Goal: Task Accomplishment & Management: Manage account settings

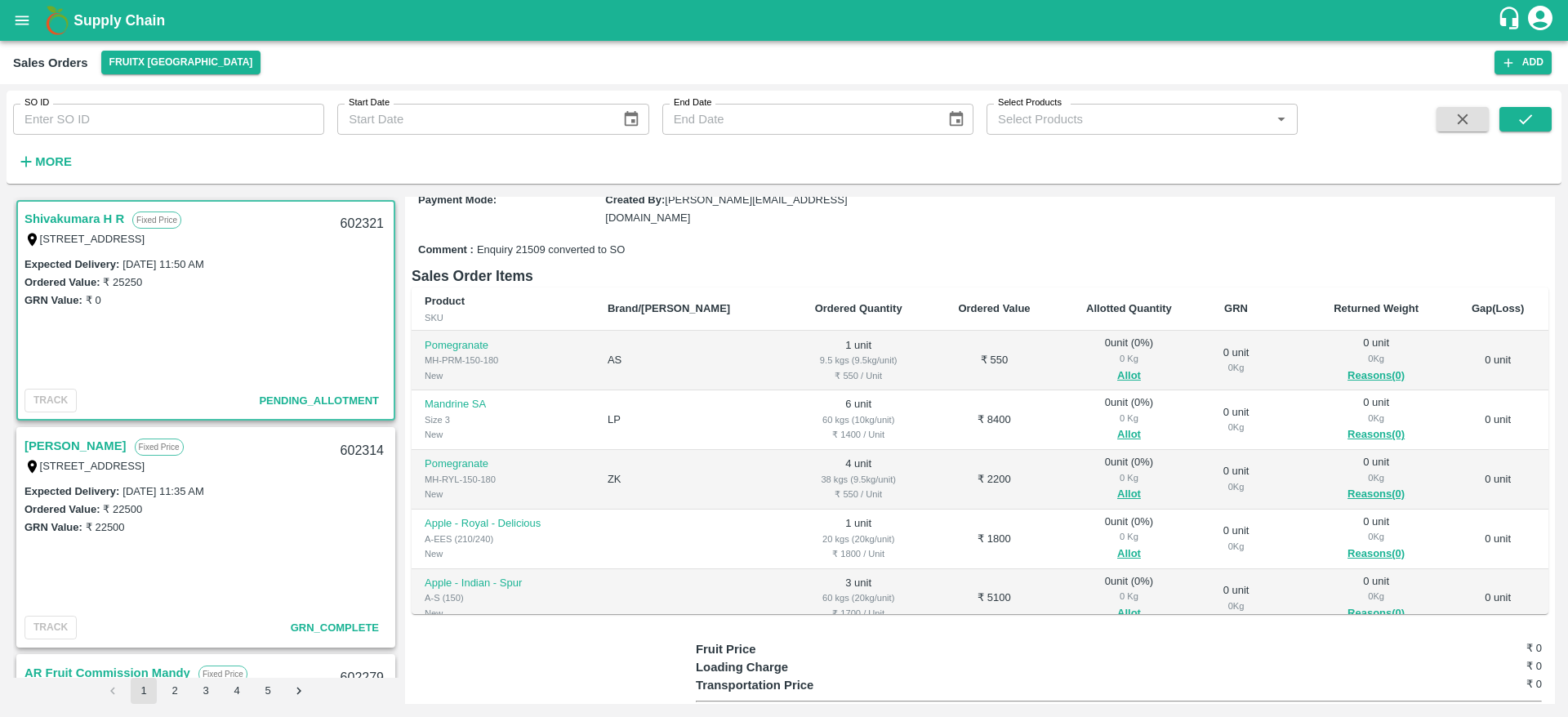
click at [66, 214] on link "Shivakumara H R" at bounding box center [74, 218] width 100 height 21
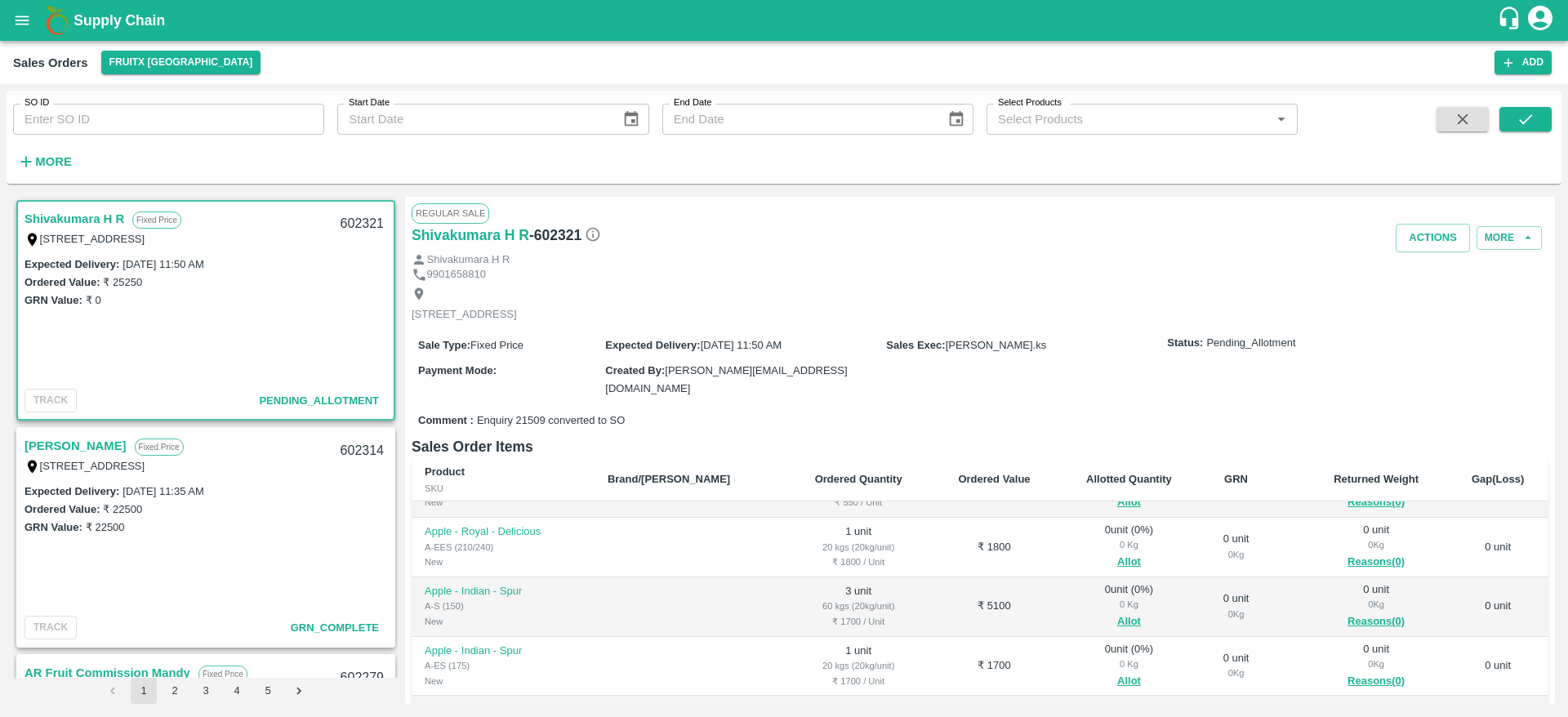
click at [837, 526] on td "1 unit 20 kgs (20kg/unit) ₹ 1800 / Unit" at bounding box center [858, 547] width 145 height 60
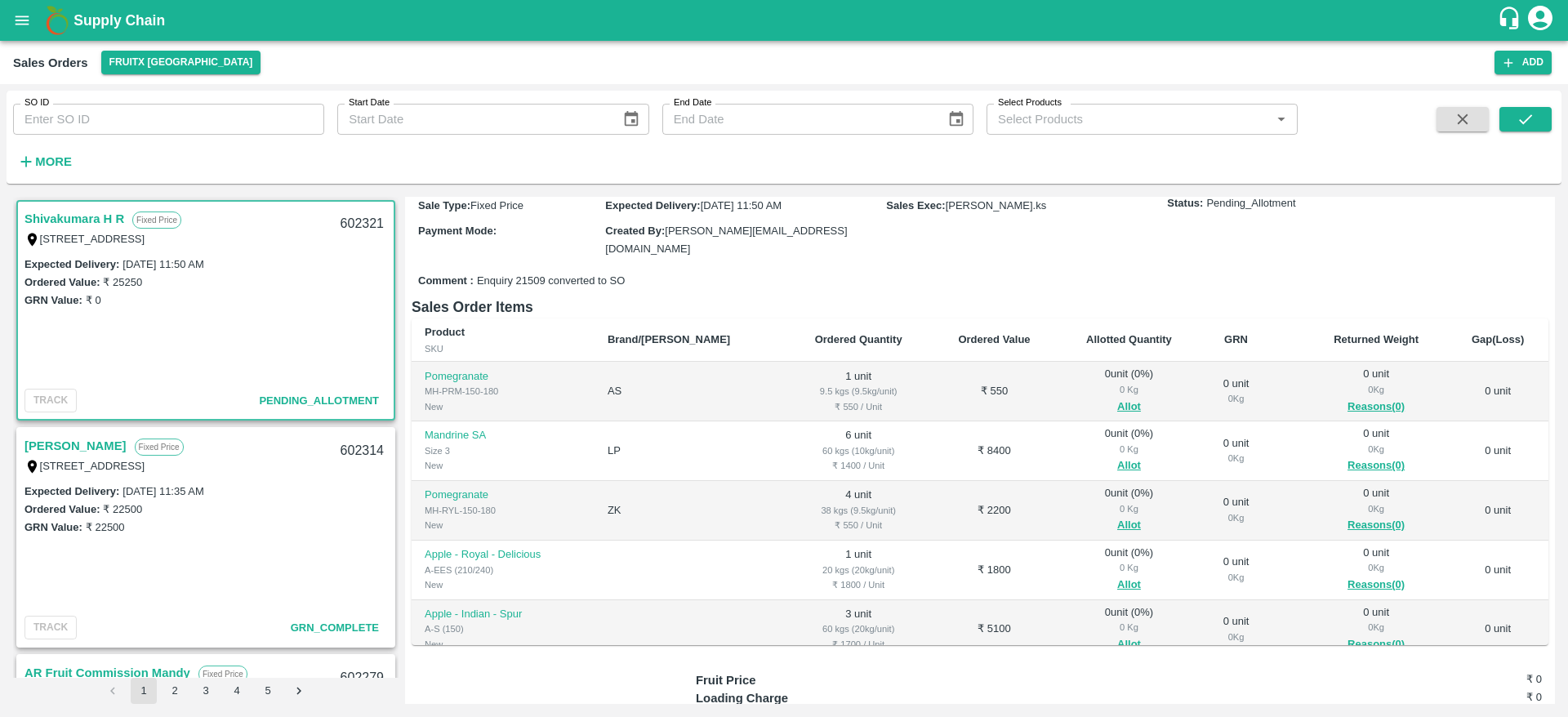
scroll to position [142, 0]
click at [1117, 524] on button "Allot" at bounding box center [1129, 524] width 24 height 19
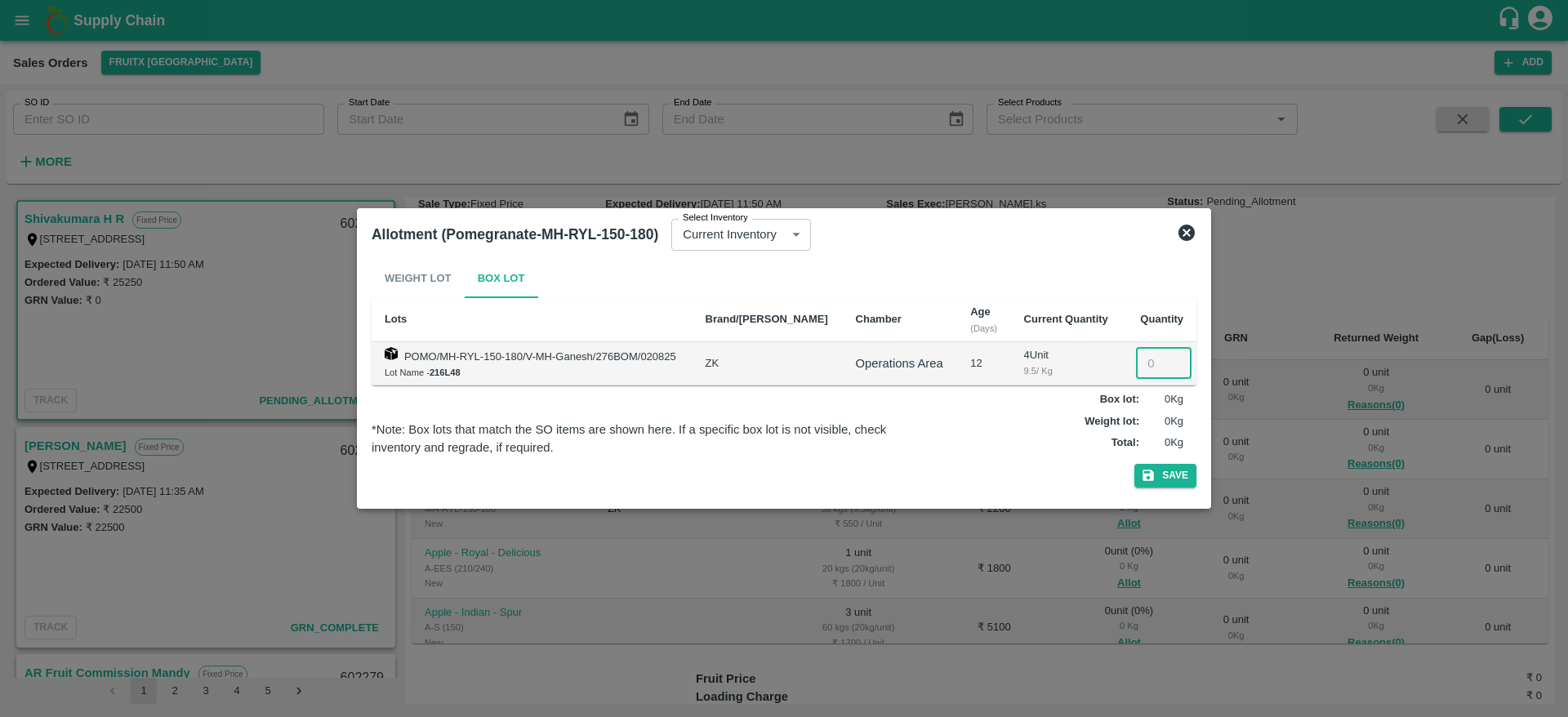
click at [1153, 357] on input "number" at bounding box center [1163, 363] width 55 height 31
type input "4"
click at [1173, 476] on button "Save" at bounding box center [1165, 476] width 62 height 24
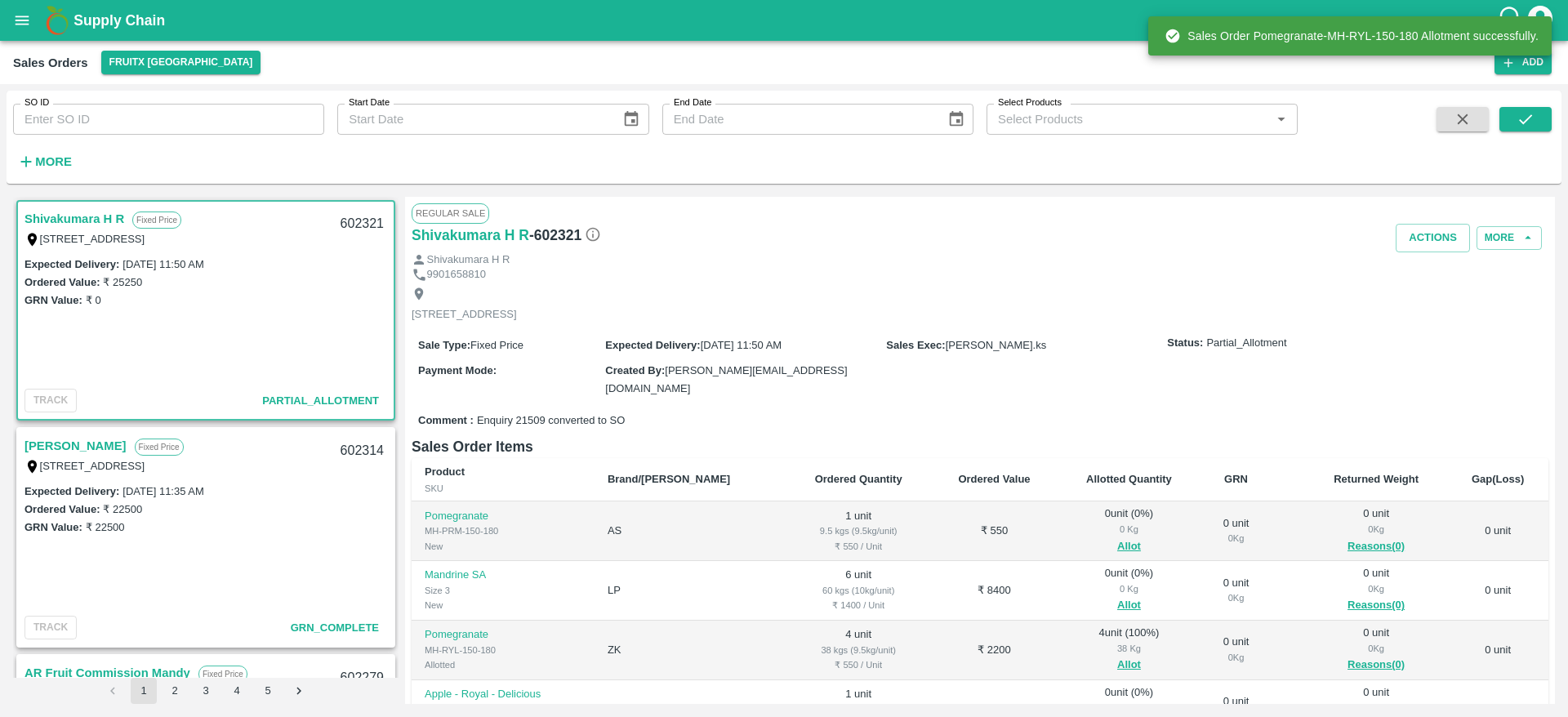
click at [360, 223] on div "602321" at bounding box center [361, 224] width 63 height 38
copy div "602321"
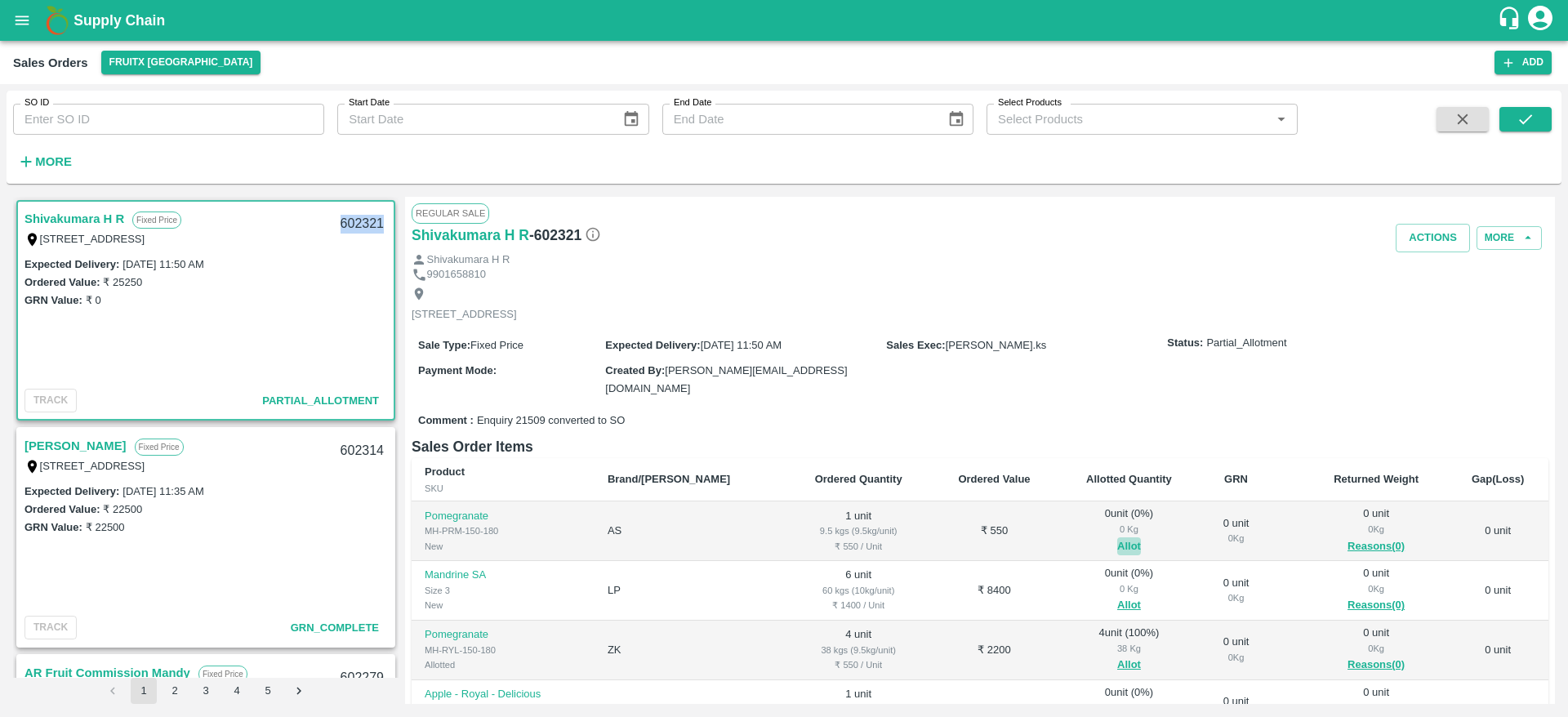
click at [1117, 544] on button "Allot" at bounding box center [1129, 546] width 24 height 19
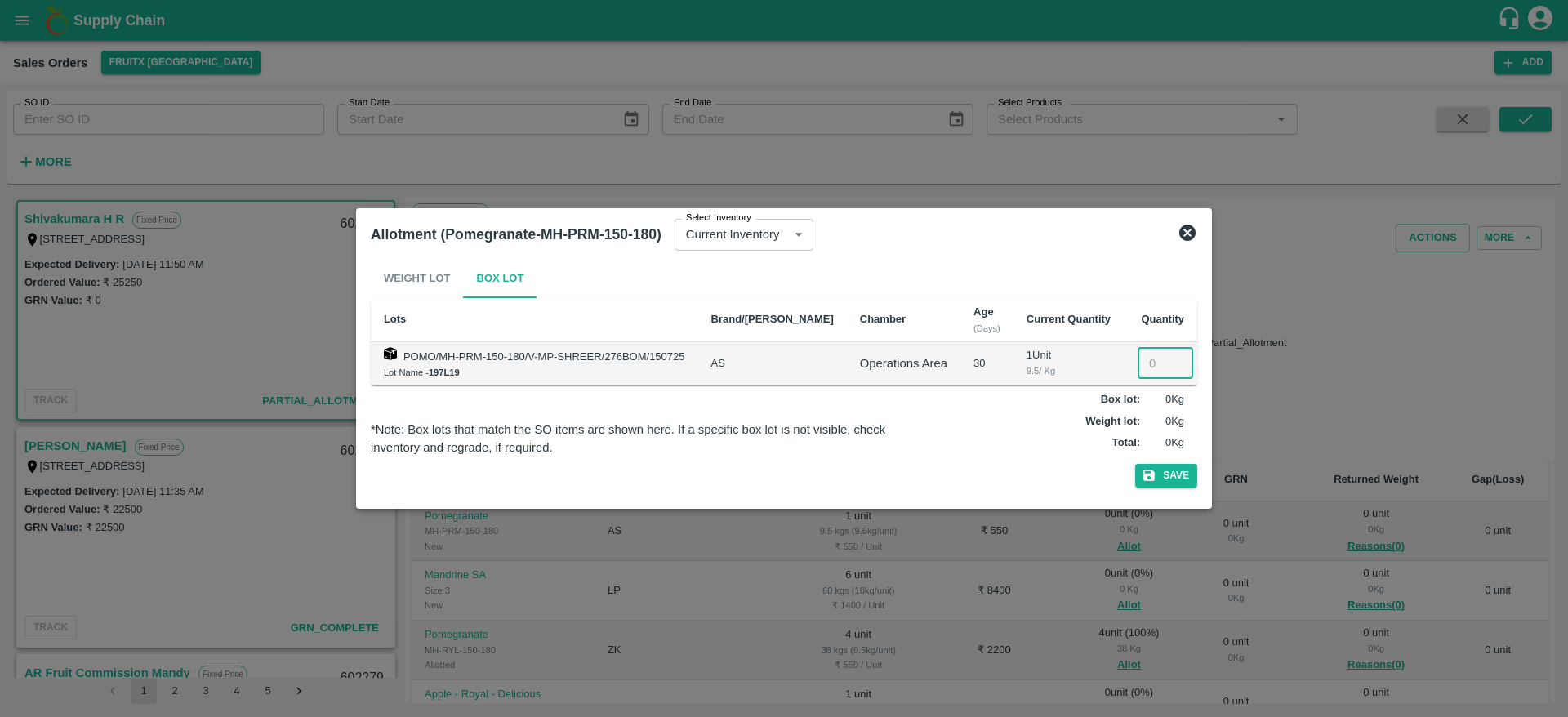
click at [1153, 368] on input "number" at bounding box center [1165, 363] width 55 height 31
type input "1"
click at [1174, 477] on button "Save" at bounding box center [1166, 476] width 62 height 24
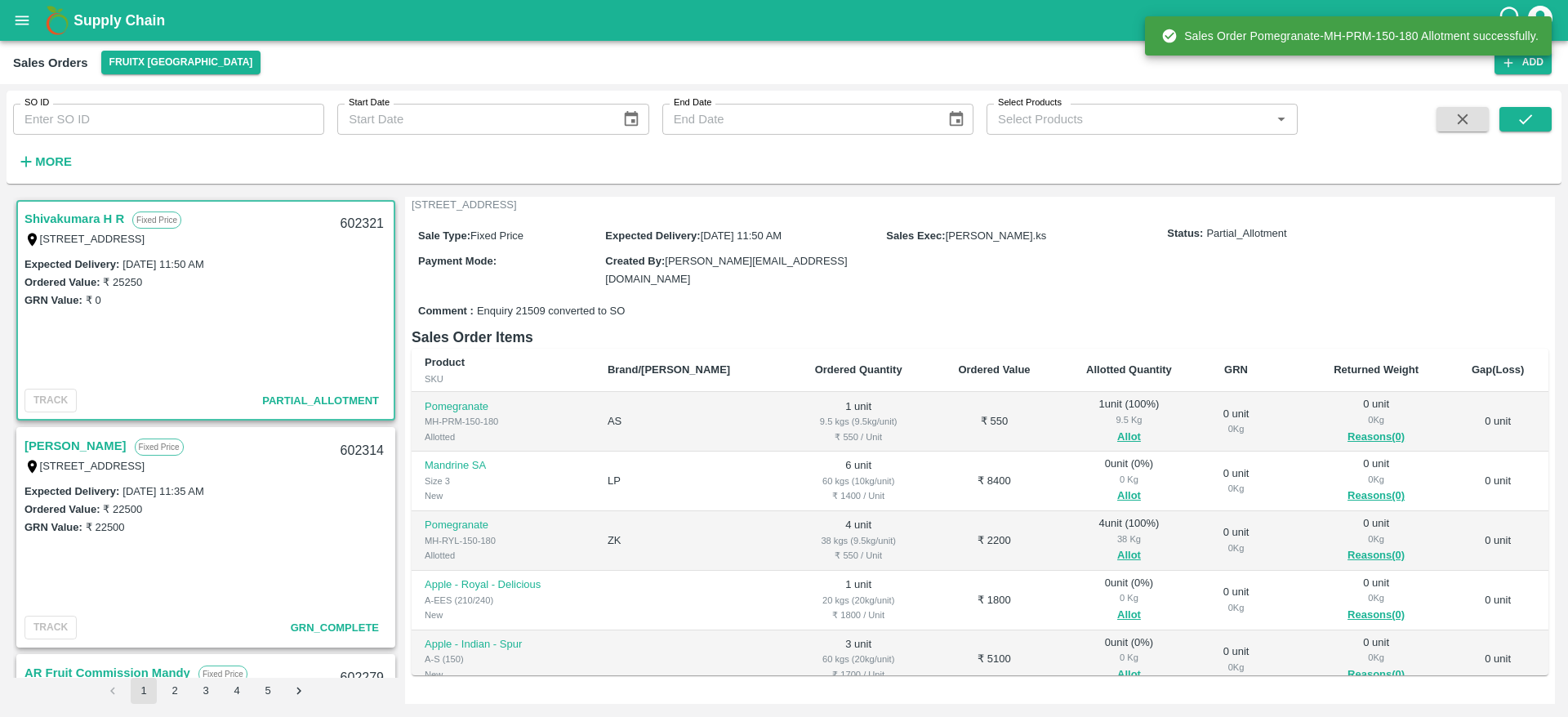
scroll to position [110, 0]
click at [353, 221] on div "602321" at bounding box center [361, 224] width 63 height 38
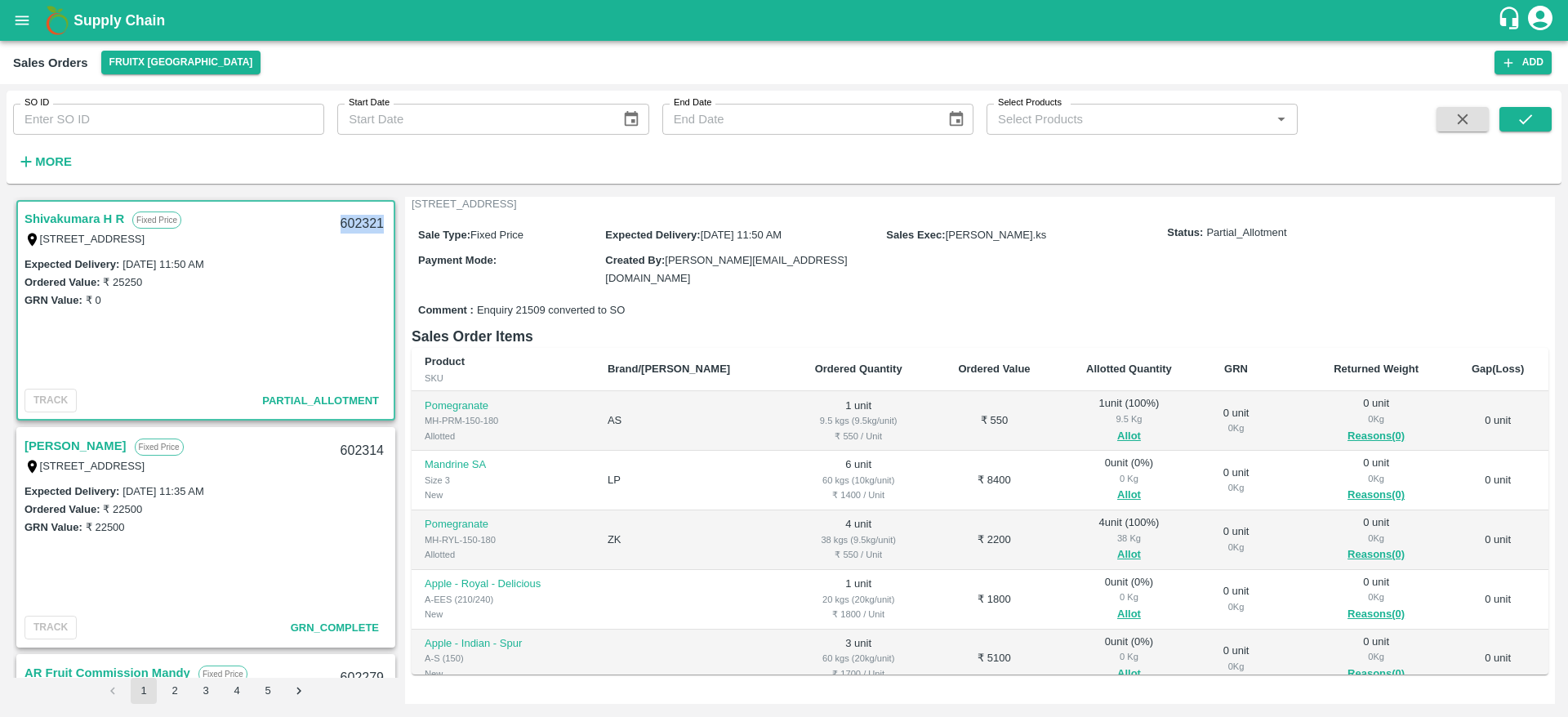
click at [353, 221] on div "602321" at bounding box center [361, 224] width 63 height 38
copy div "602321"
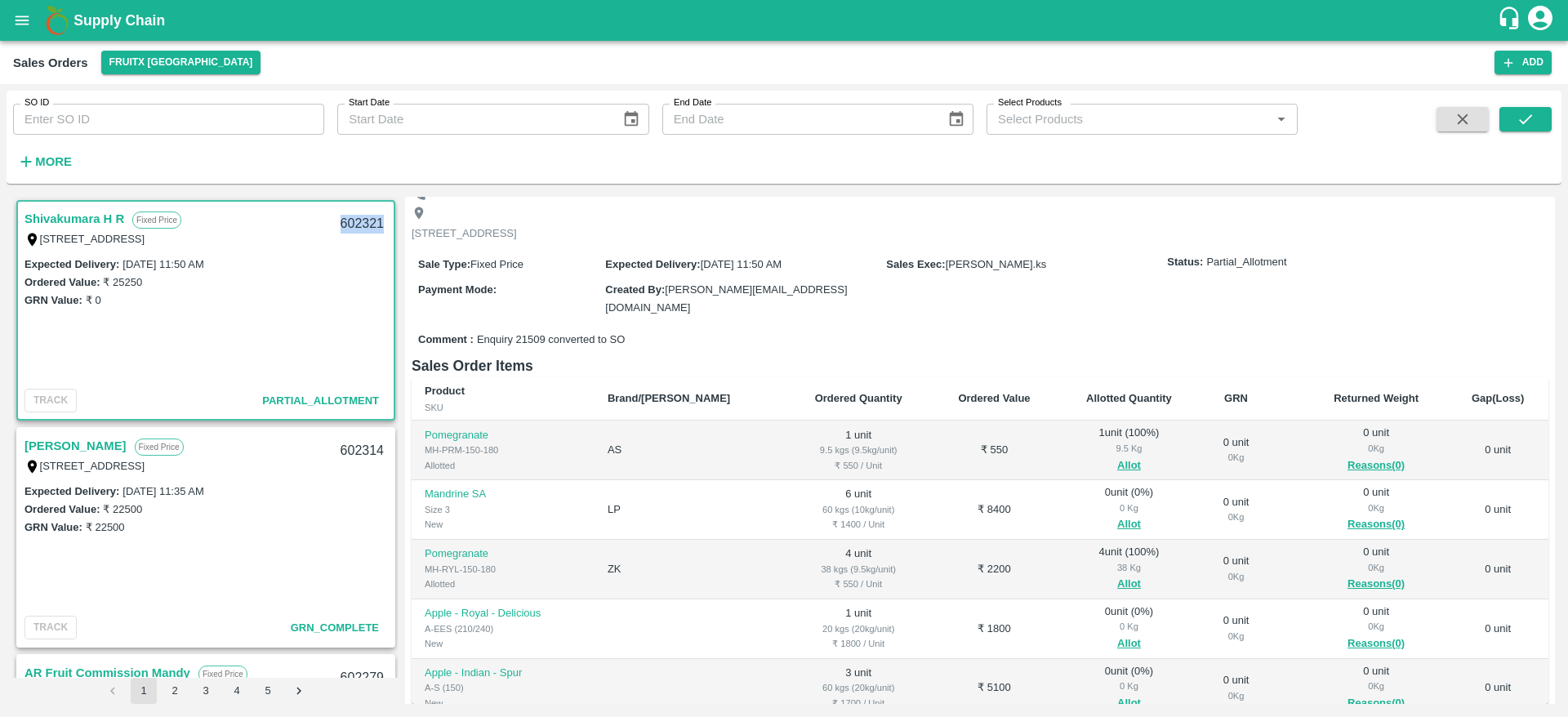
scroll to position [78, 0]
click at [1117, 525] on button "Allot" at bounding box center [1129, 526] width 24 height 19
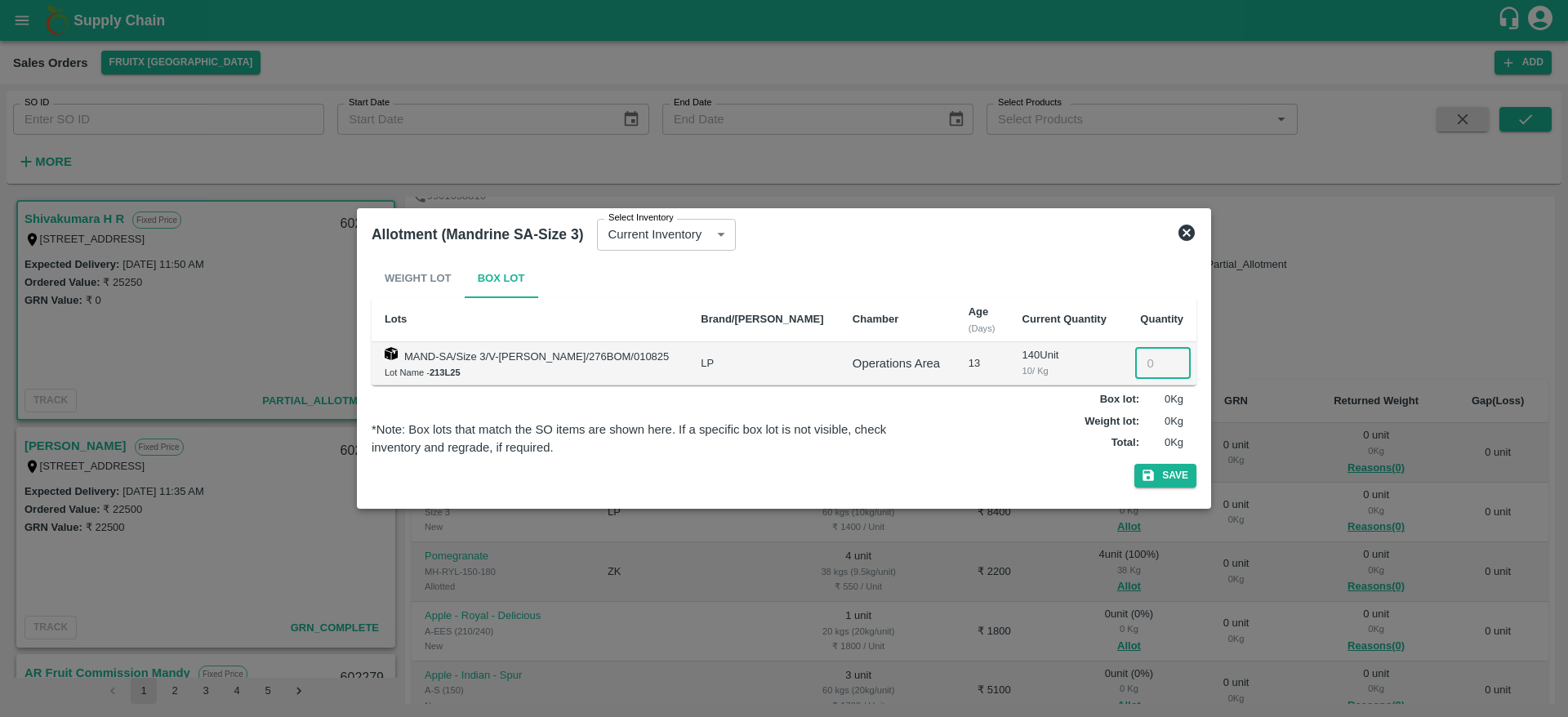
click at [1149, 357] on input "number" at bounding box center [1162, 363] width 55 height 31
type input "6"
click at [1169, 483] on button "Save" at bounding box center [1165, 476] width 62 height 24
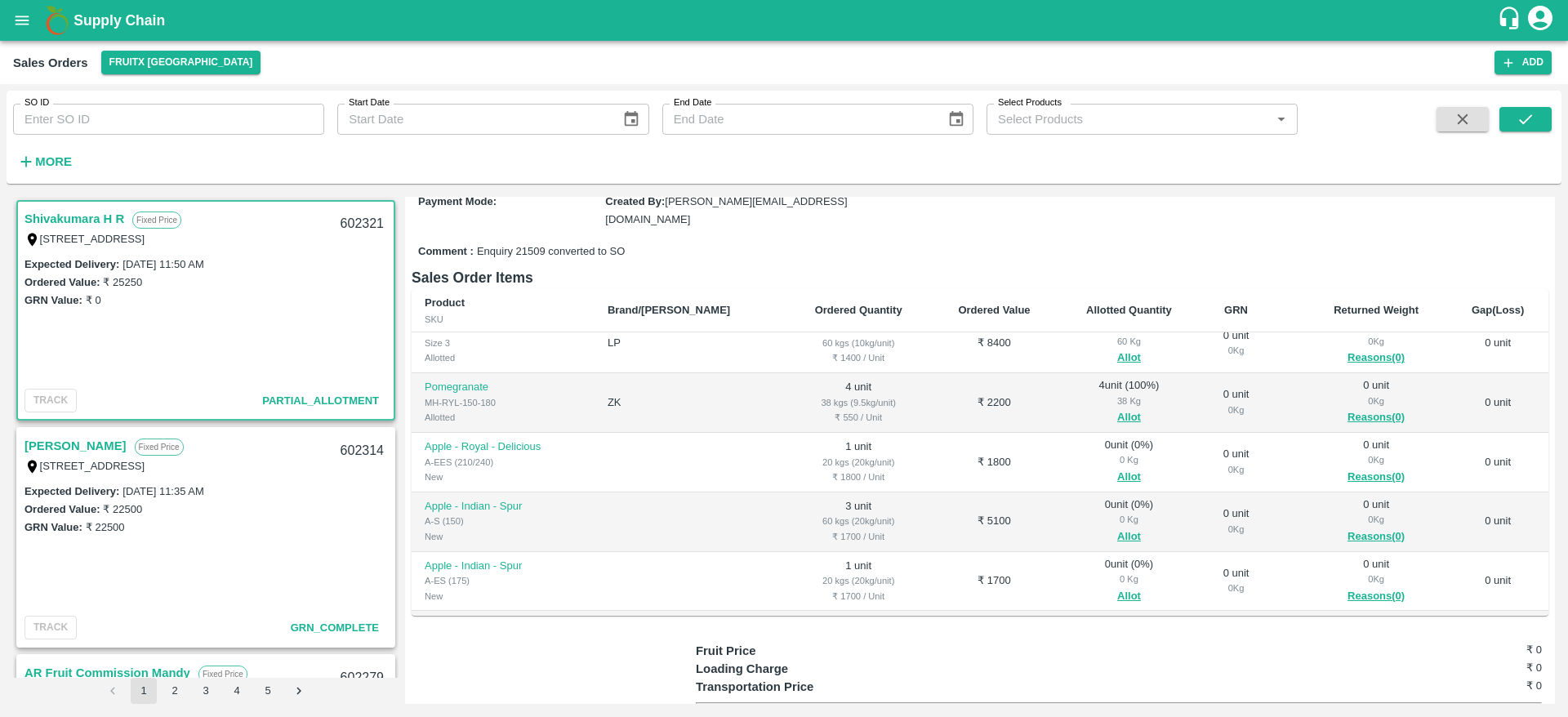
scroll to position [89, 0]
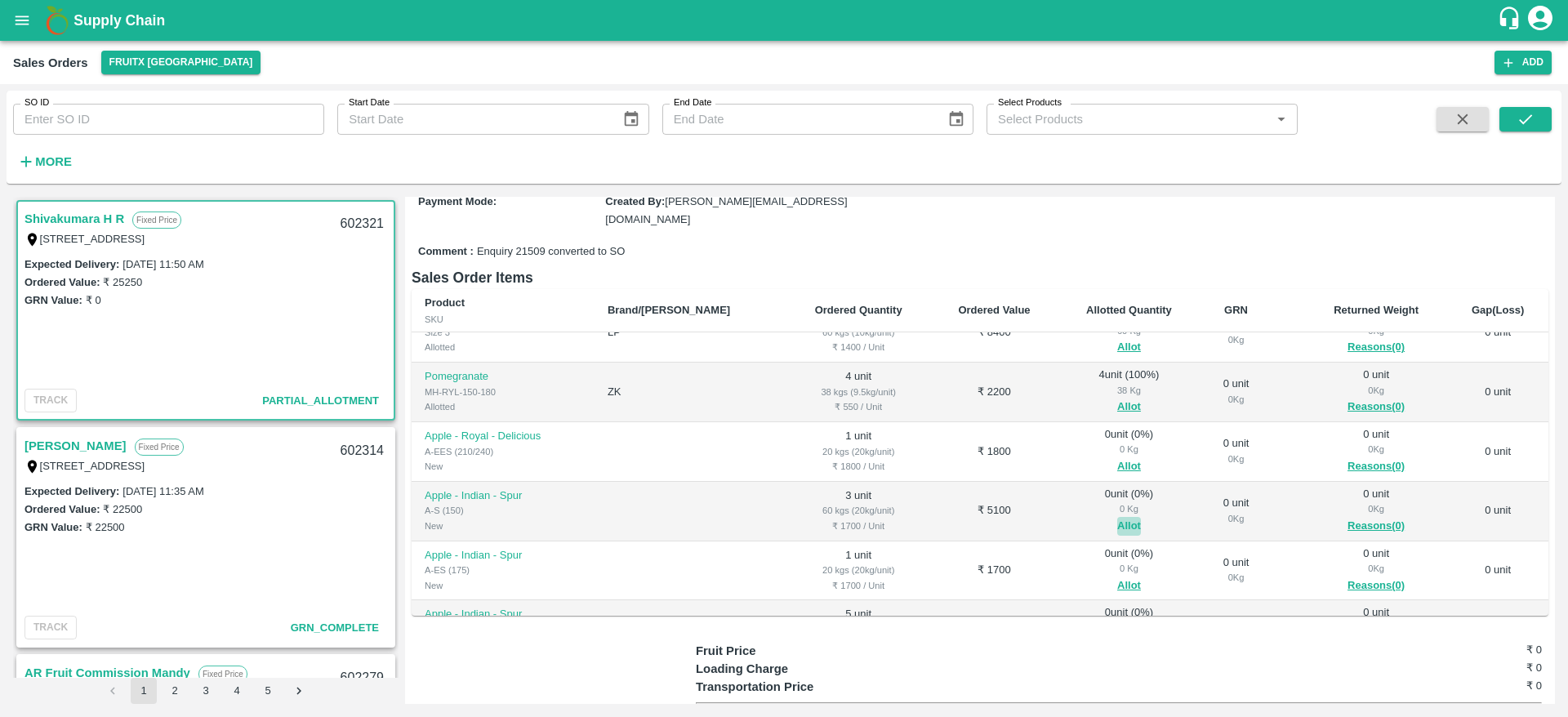
click at [1117, 517] on button "Allot" at bounding box center [1129, 525] width 24 height 19
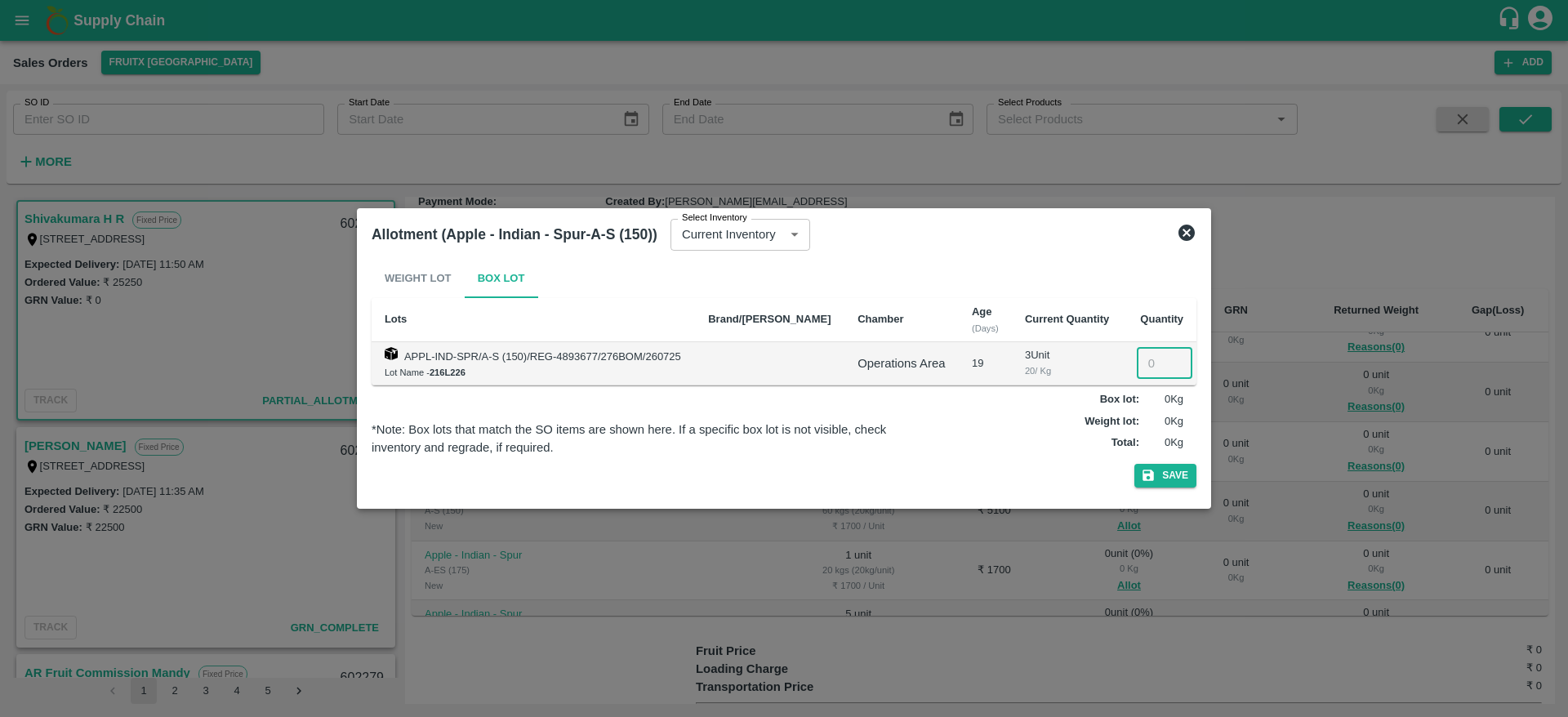
click at [1150, 369] on input "number" at bounding box center [1164, 363] width 55 height 31
type input "3"
click at [1161, 468] on button "Save" at bounding box center [1165, 476] width 62 height 24
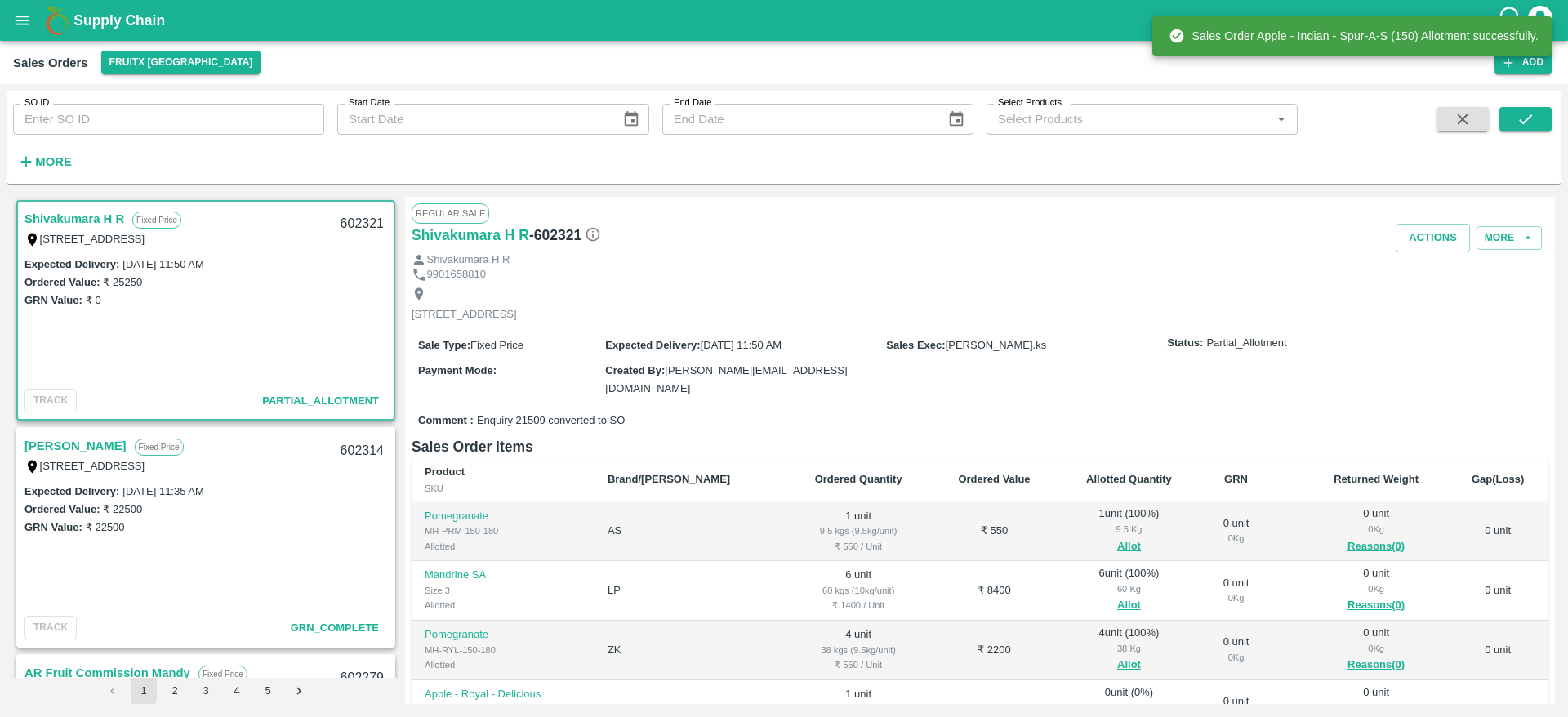
click at [346, 221] on div "602321" at bounding box center [361, 224] width 63 height 38
copy div "602321"
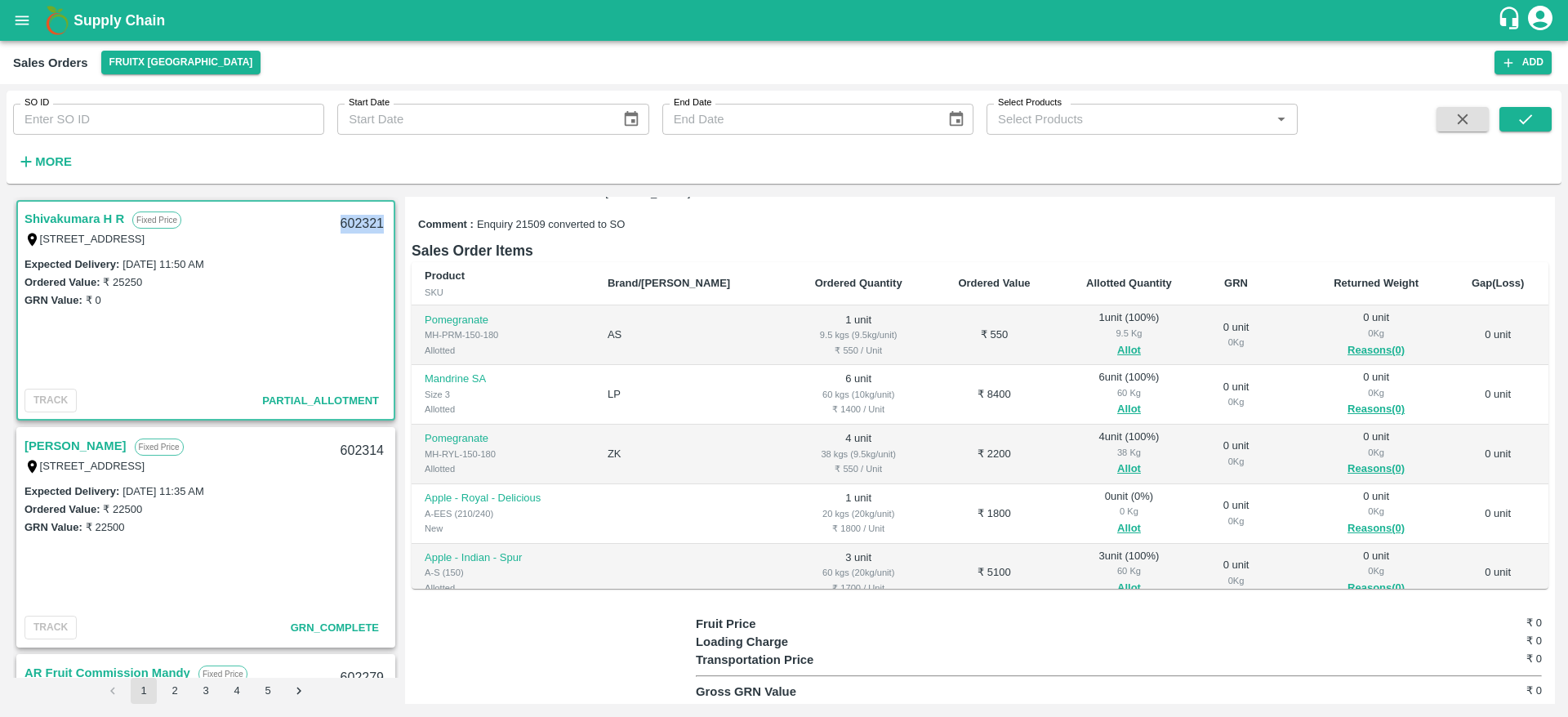
scroll to position [0, 0]
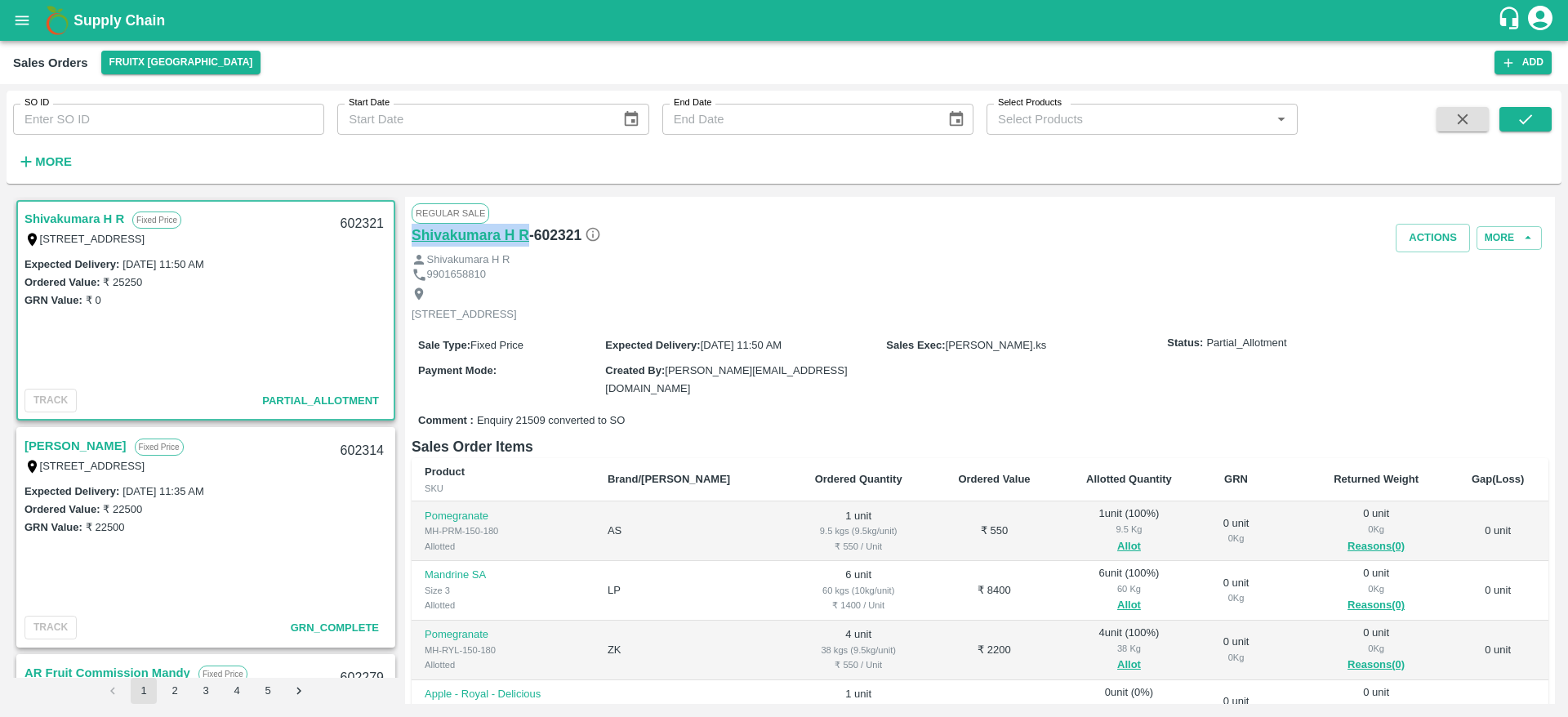
drag, startPoint x: 531, startPoint y: 233, endPoint x: 412, endPoint y: 240, distance: 119.2
click at [412, 240] on div "[PERSON_NAME] - 602321" at bounding box center [600, 234] width 379 height 23
copy h6 "Shivakumara H R"
click at [50, 167] on strong "More" at bounding box center [54, 162] width 36 height 13
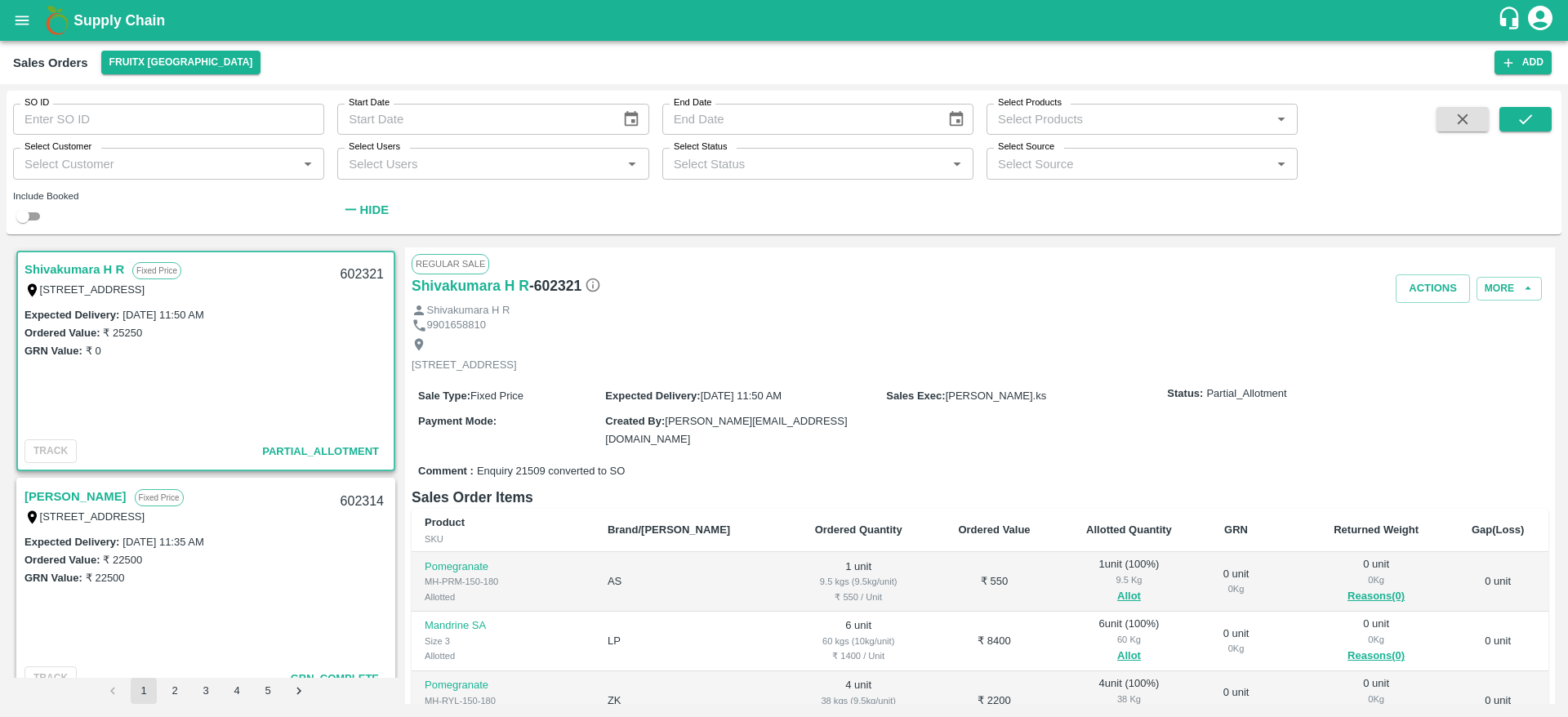
click at [81, 167] on input "Select Customer" at bounding box center [155, 162] width 274 height 21
paste input "Shivakumara H R"
type input "Shivakumara H R"
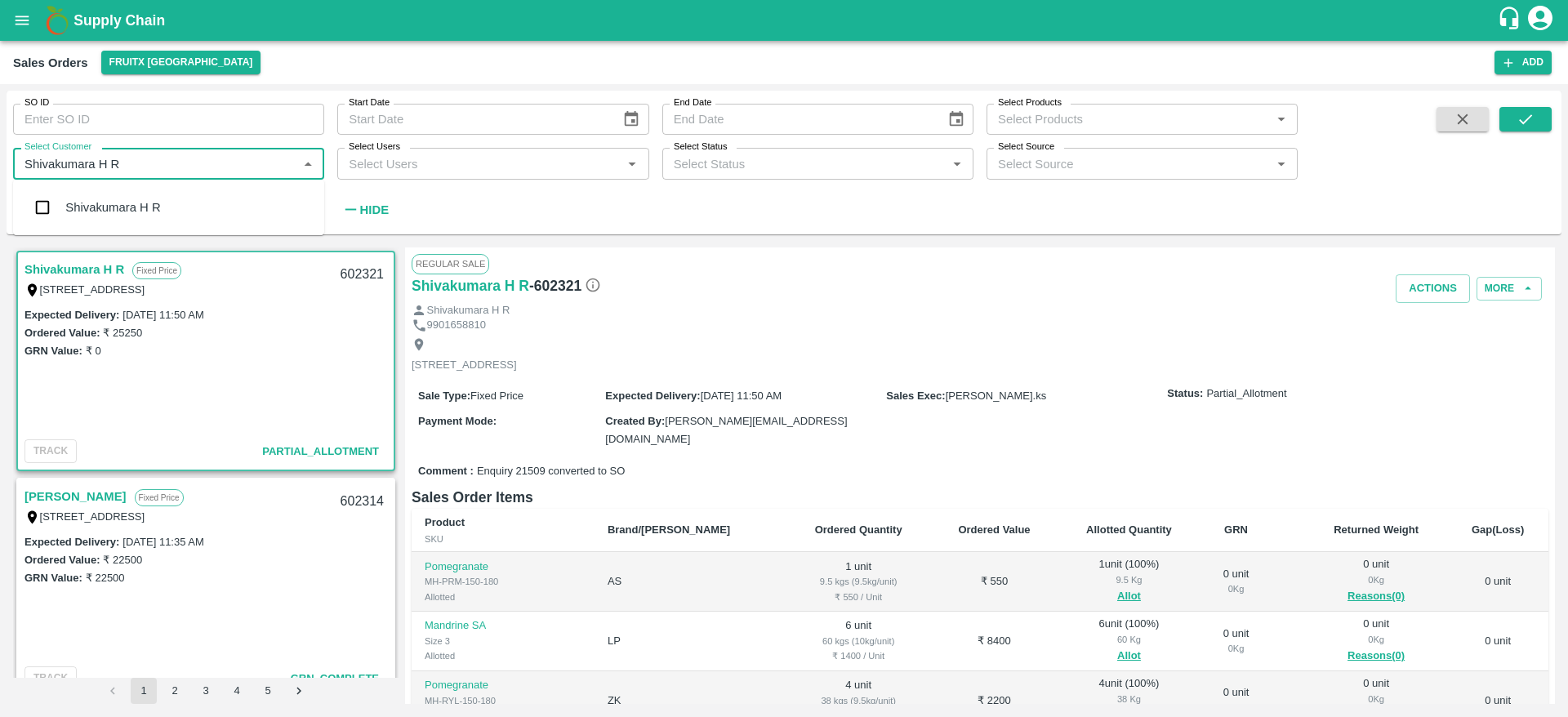
click at [85, 200] on div "Shivakumara H R" at bounding box center [113, 208] width 94 height 18
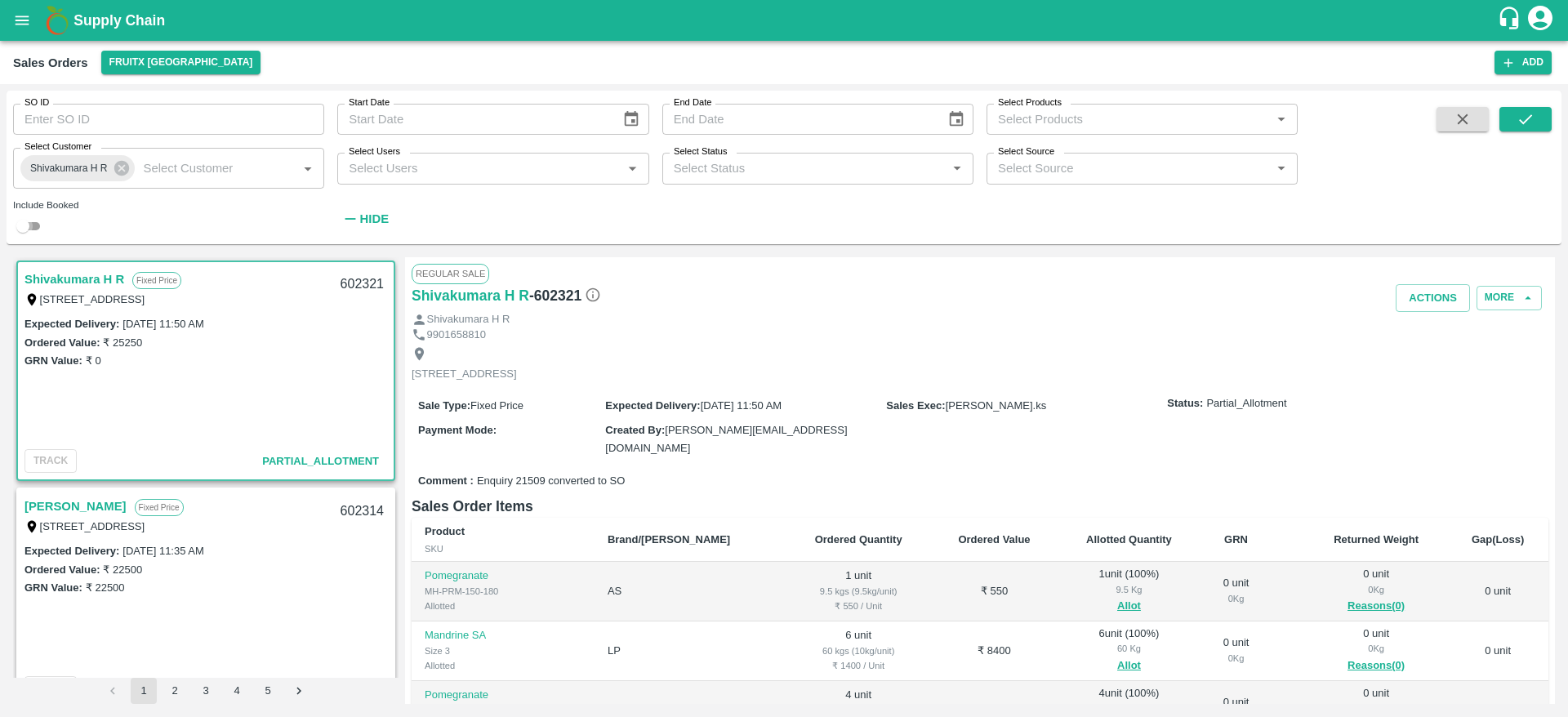
click at [33, 231] on input "checkbox" at bounding box center [23, 226] width 59 height 20
checkbox input "true"
click at [1531, 119] on icon "submit" at bounding box center [1525, 119] width 18 height 18
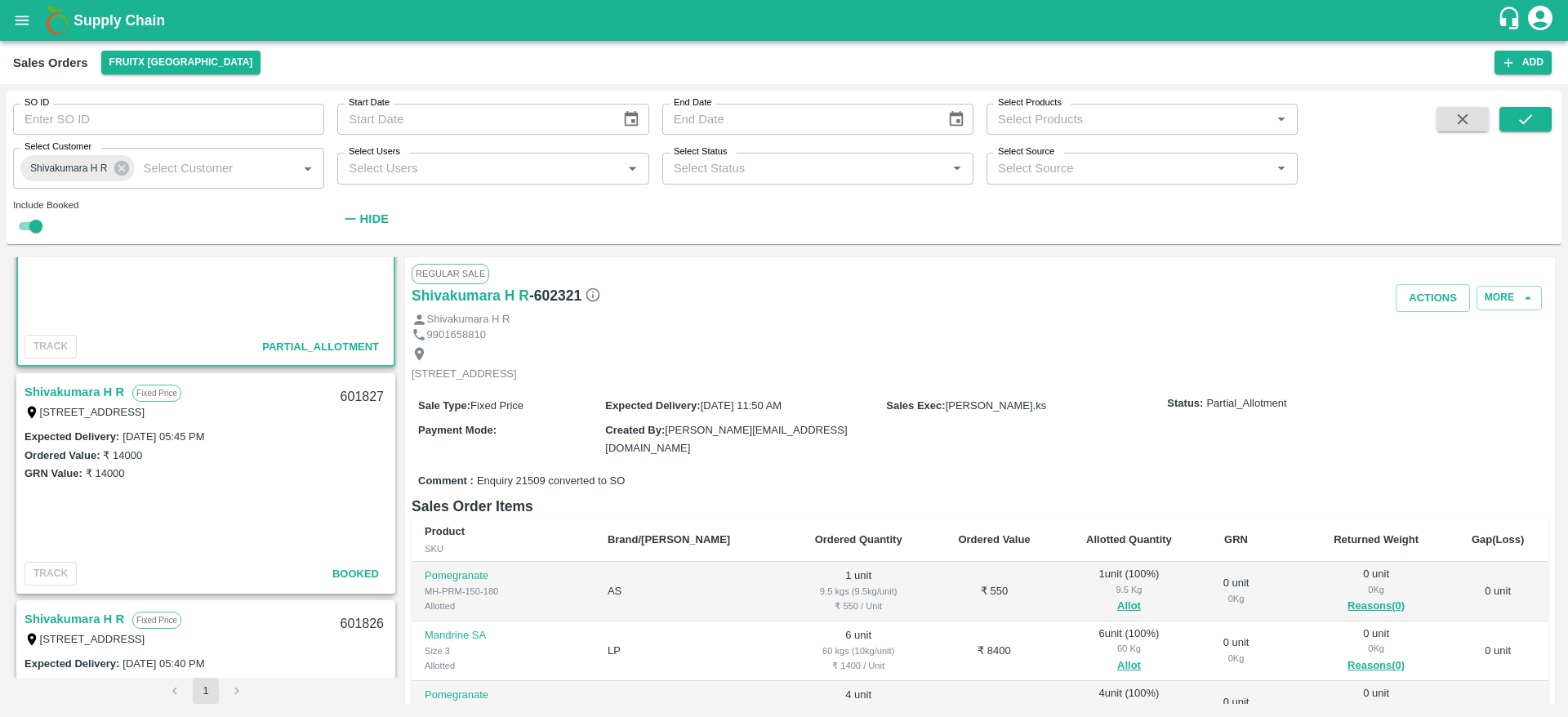
scroll to position [102, 0]
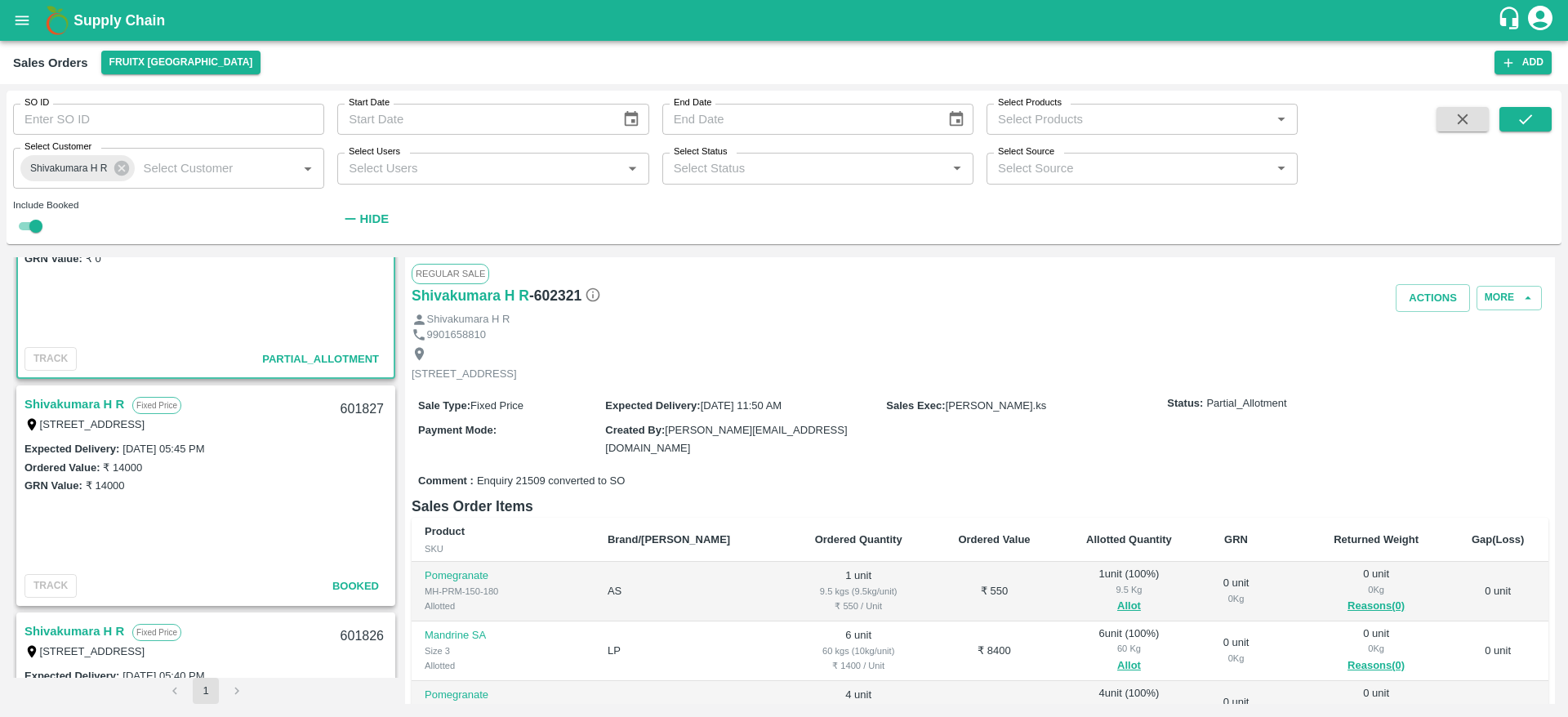
click at [60, 394] on link "Shivakumara H R" at bounding box center [74, 404] width 100 height 21
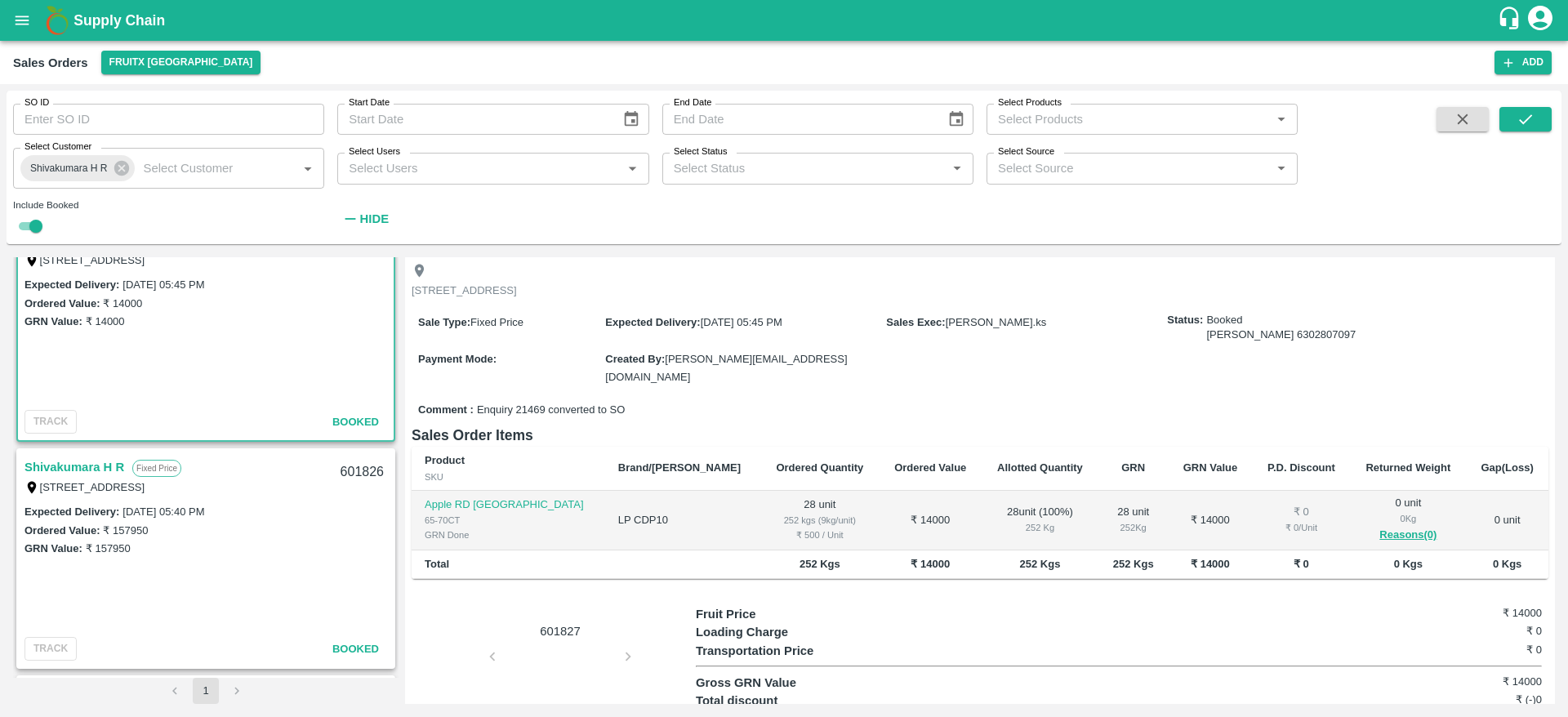
scroll to position [267, 0]
click at [93, 463] on link "Shivakumara H R" at bounding box center [74, 466] width 100 height 21
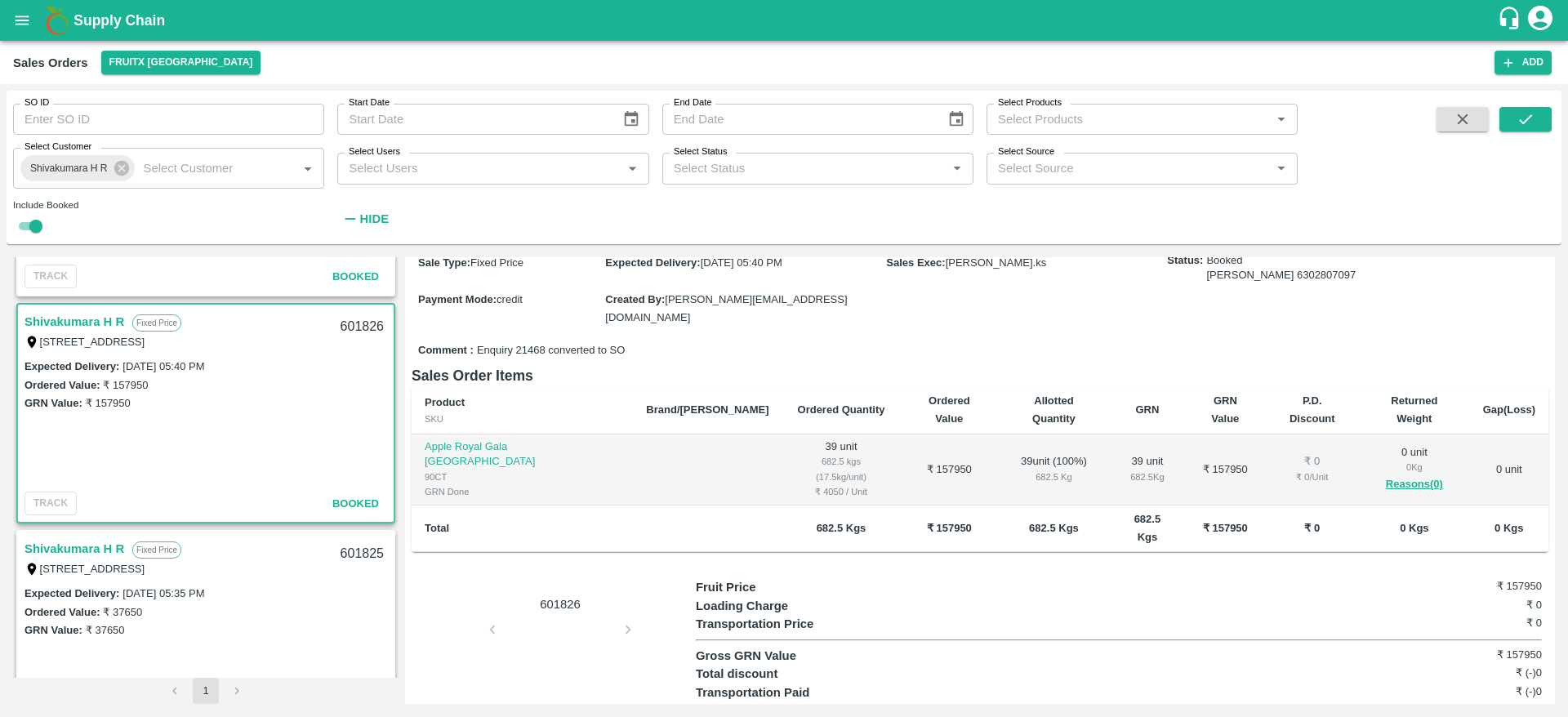
scroll to position [430, 0]
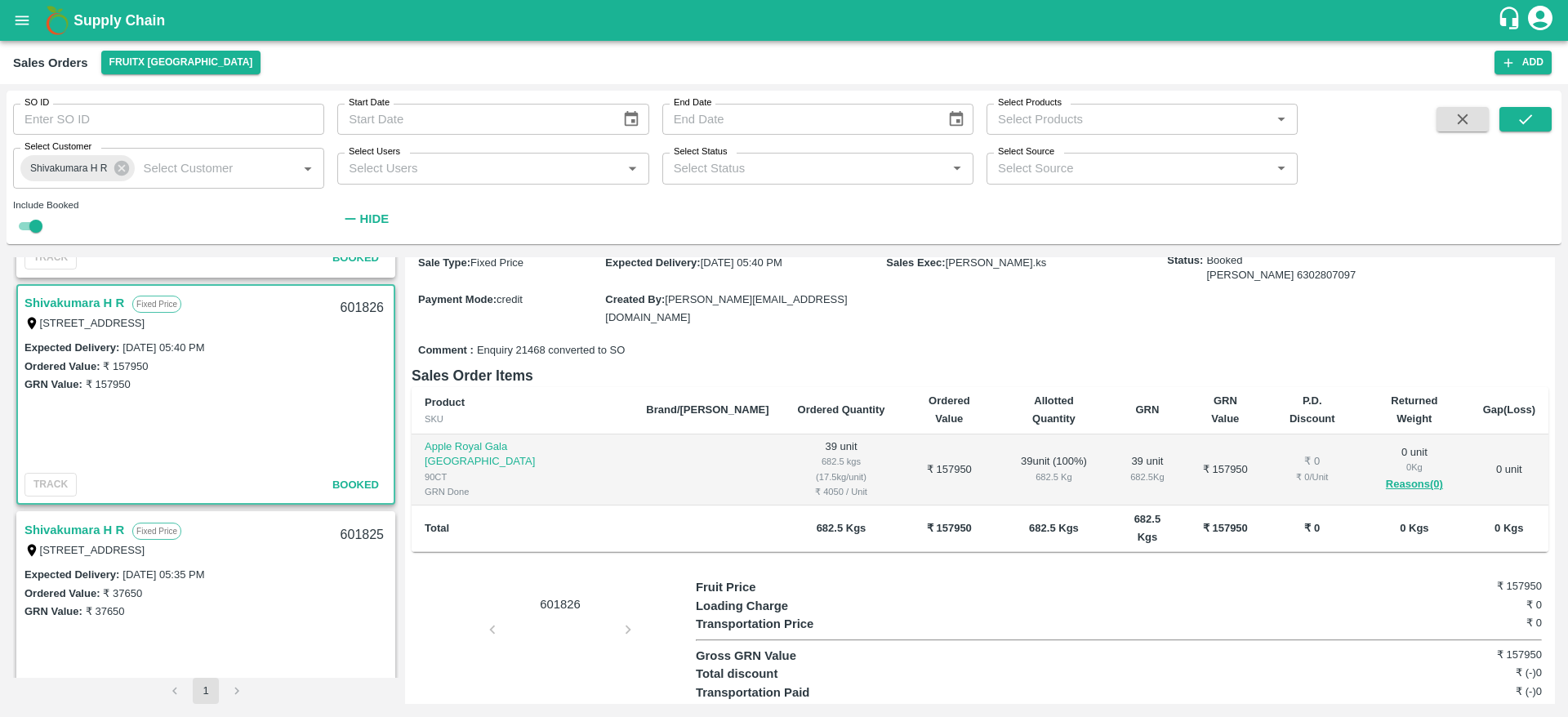
click at [95, 532] on link "Shivakumara H R" at bounding box center [74, 529] width 100 height 21
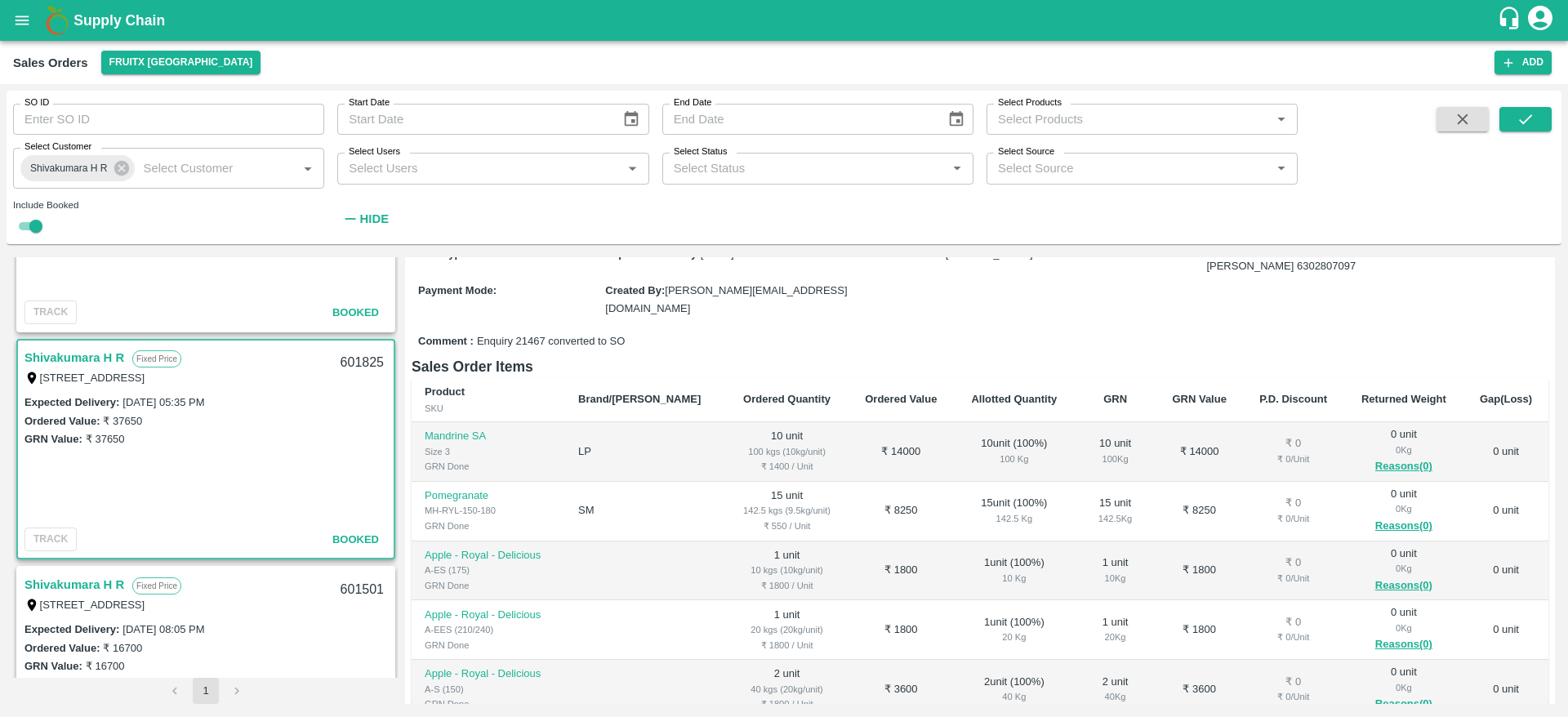
scroll to position [614, 0]
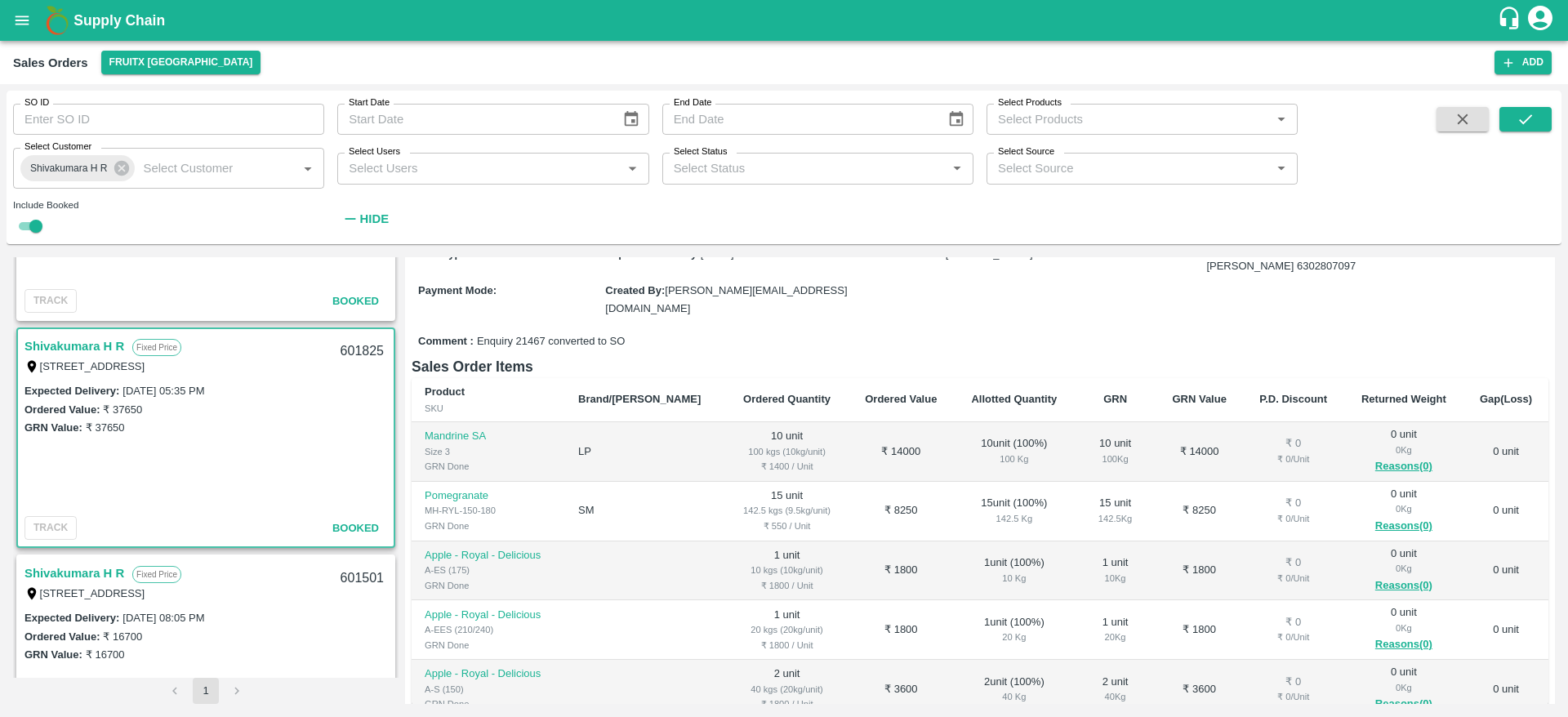
click at [75, 574] on link "Shivakumara H R" at bounding box center [74, 573] width 100 height 21
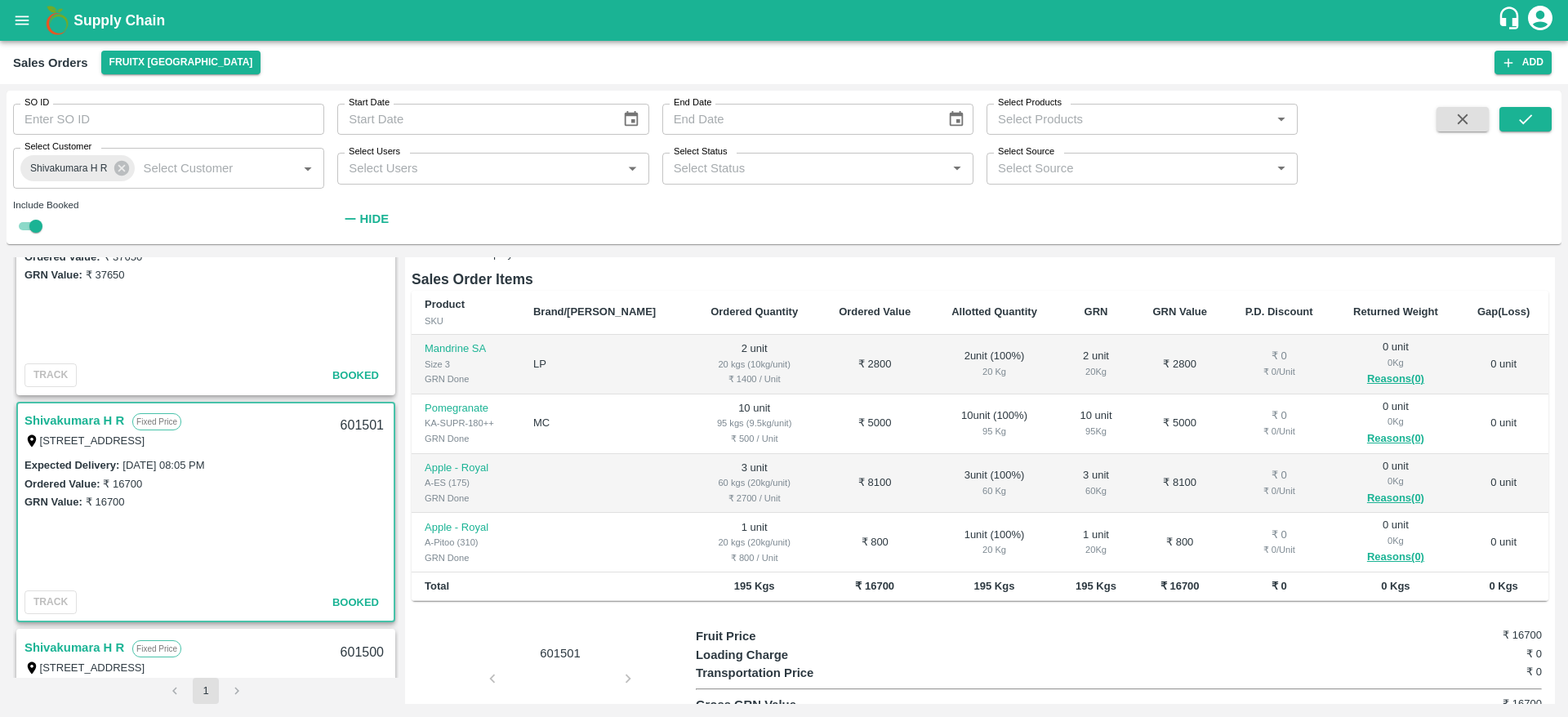
scroll to position [768, 0]
